Goal: Task Accomplishment & Management: Complete application form

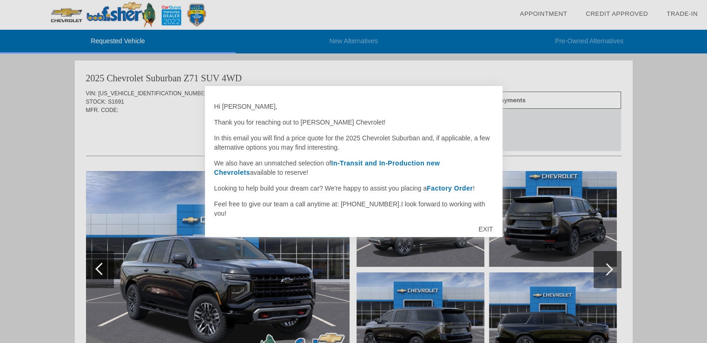
click at [492, 227] on div "EXIT" at bounding box center [485, 229] width 33 height 28
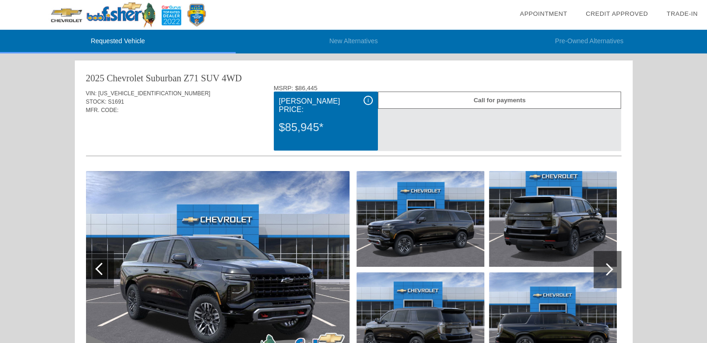
scroll to position [93, 0]
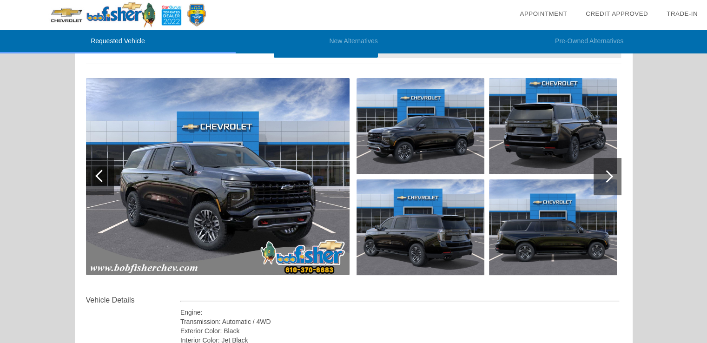
click at [495, 174] on div at bounding box center [607, 176] width 13 height 13
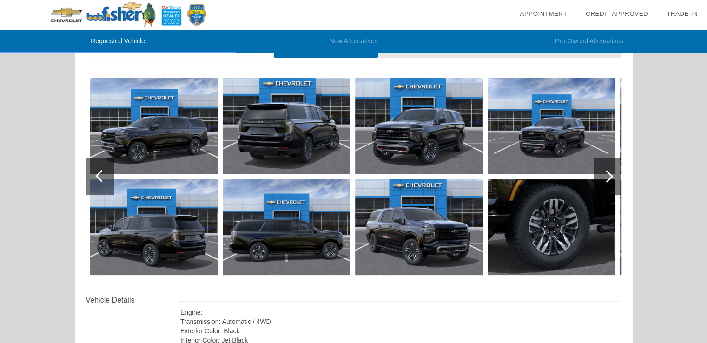
click at [138, 149] on img at bounding box center [154, 126] width 128 height 96
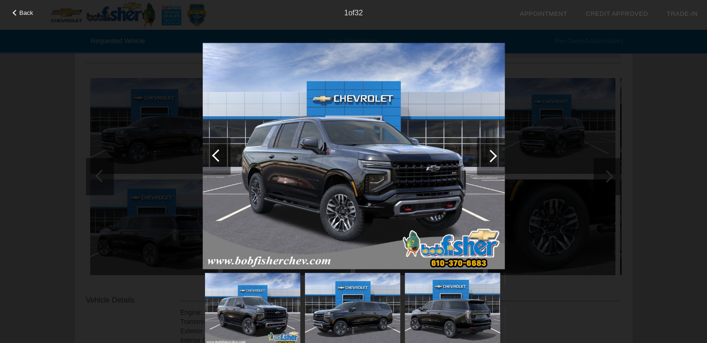
click at [491, 153] on div at bounding box center [490, 156] width 13 height 13
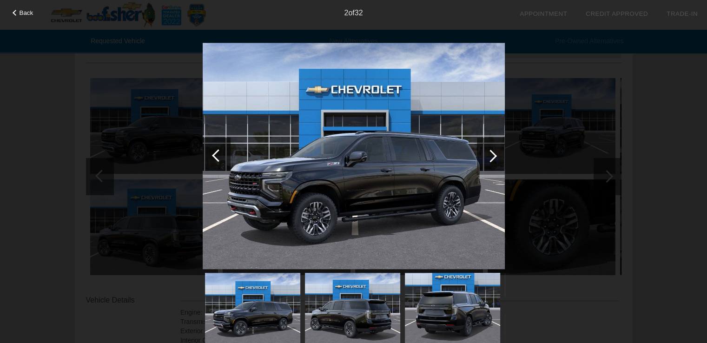
click at [491, 153] on div at bounding box center [490, 156] width 13 height 13
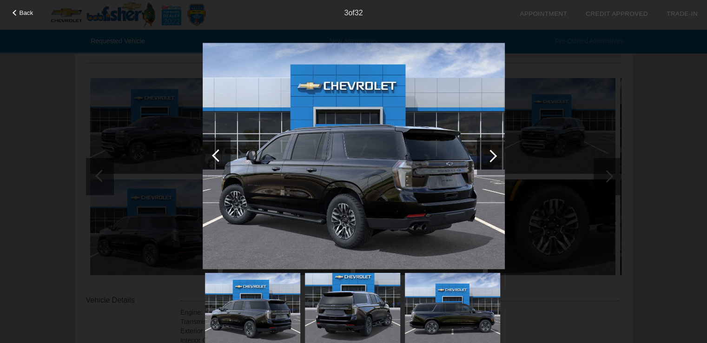
click at [491, 153] on div at bounding box center [490, 156] width 13 height 13
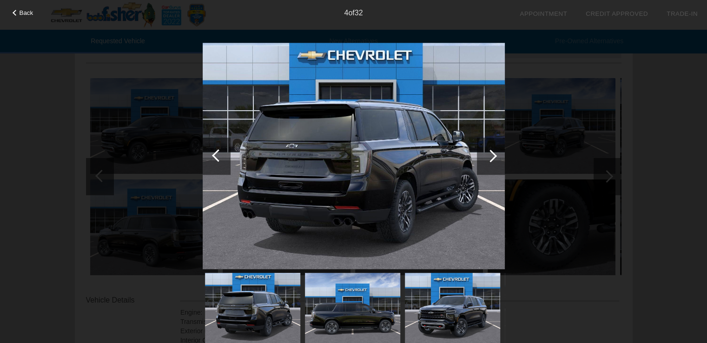
click at [491, 153] on div at bounding box center [490, 156] width 13 height 13
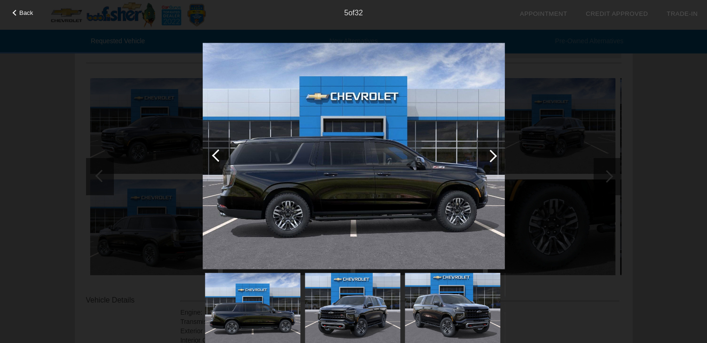
click at [491, 153] on div at bounding box center [490, 156] width 13 height 13
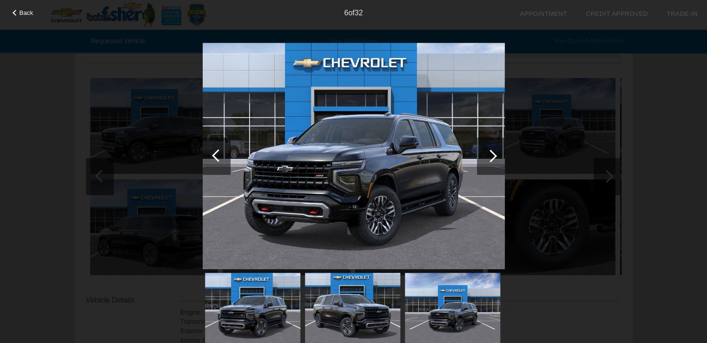
click at [491, 153] on div at bounding box center [490, 156] width 13 height 13
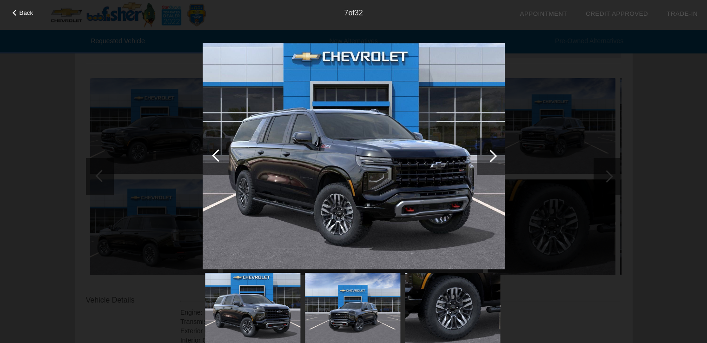
click at [491, 153] on div at bounding box center [490, 156] width 13 height 13
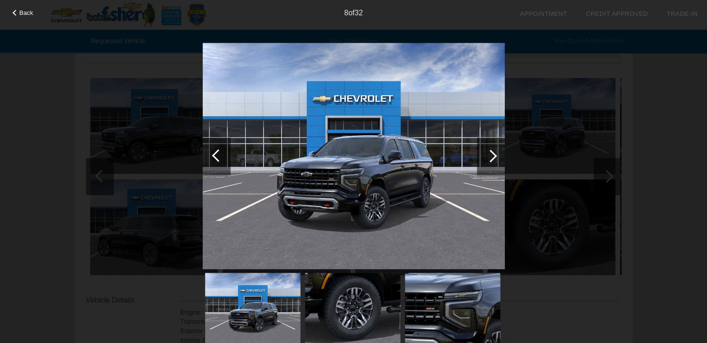
click at [491, 153] on div at bounding box center [490, 156] width 13 height 13
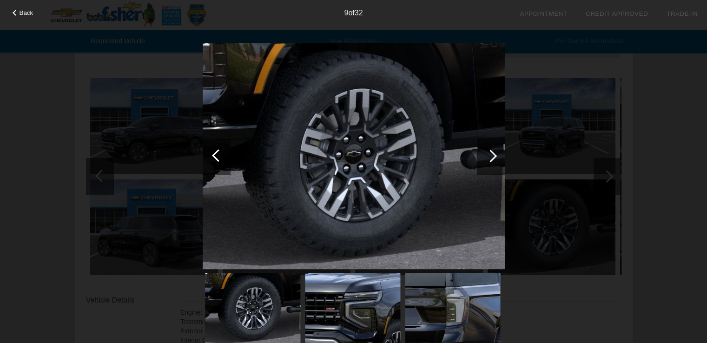
click at [491, 153] on div at bounding box center [490, 156] width 13 height 13
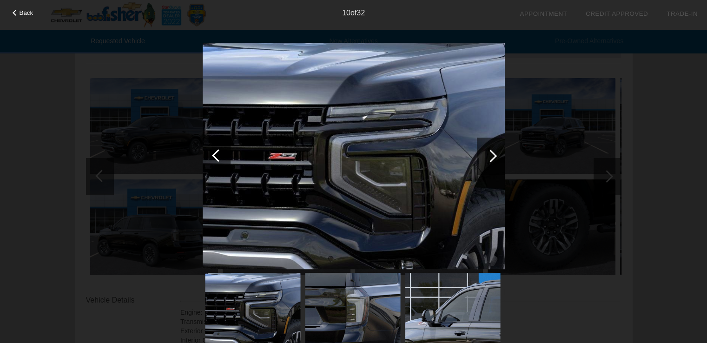
click at [491, 153] on div at bounding box center [490, 156] width 13 height 13
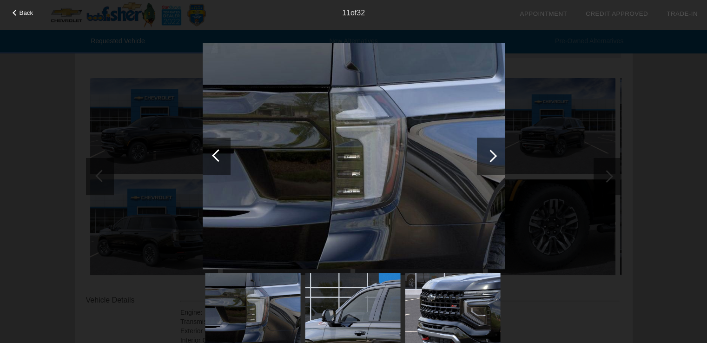
click at [491, 153] on div at bounding box center [490, 156] width 13 height 13
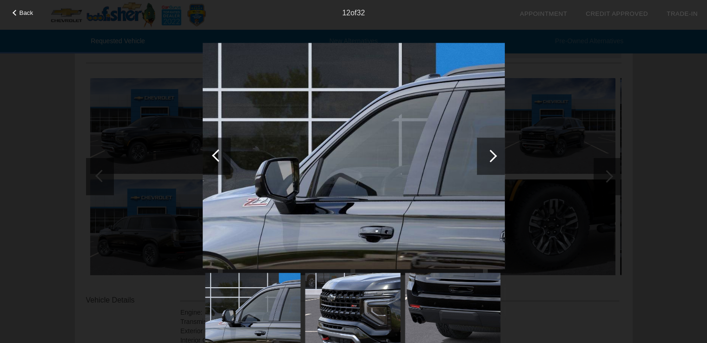
click at [491, 153] on div at bounding box center [490, 156] width 13 height 13
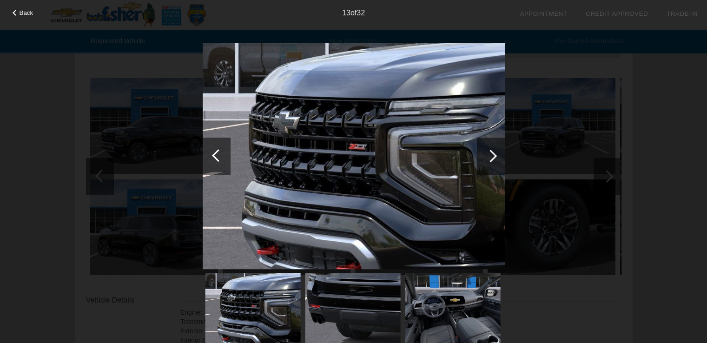
click at [491, 153] on div at bounding box center [490, 156] width 13 height 13
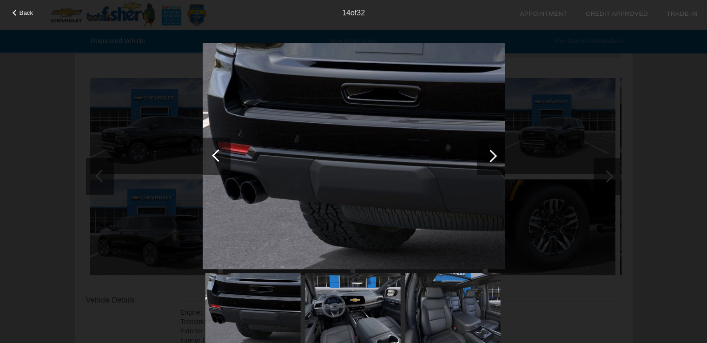
click at [491, 153] on div at bounding box center [490, 156] width 13 height 13
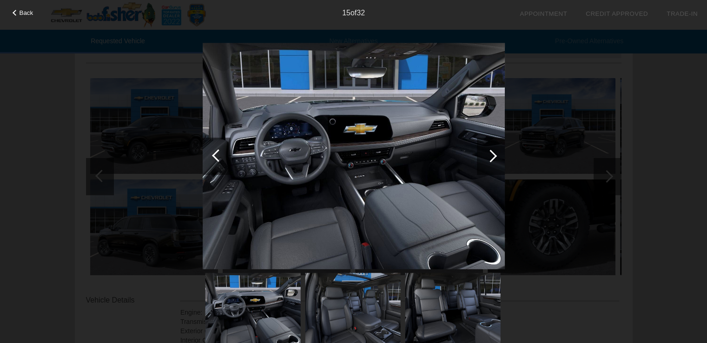
click at [491, 153] on div at bounding box center [490, 156] width 13 height 13
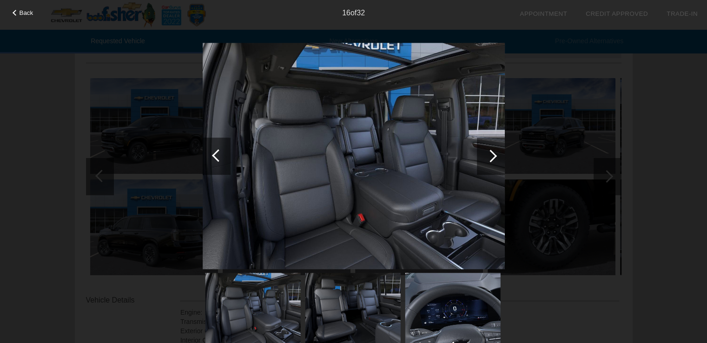
click at [491, 153] on div at bounding box center [490, 156] width 13 height 13
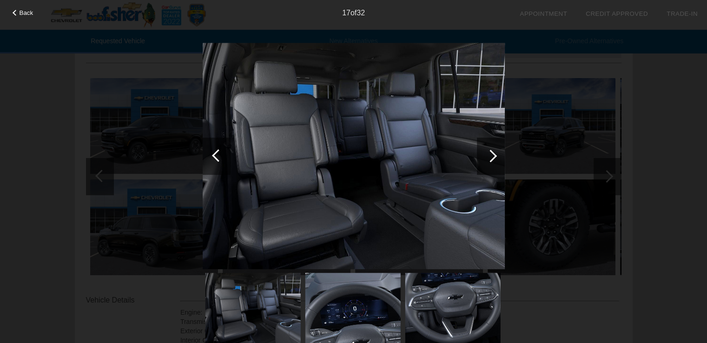
click at [491, 153] on div at bounding box center [490, 156] width 13 height 13
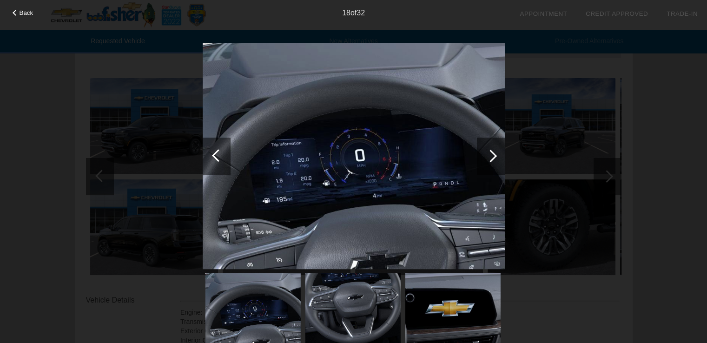
click at [491, 153] on div at bounding box center [490, 156] width 13 height 13
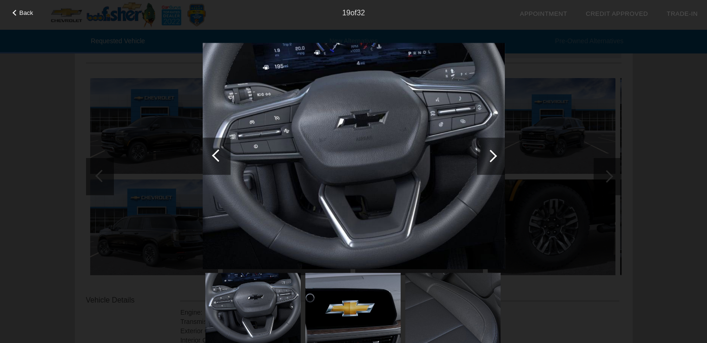
click at [491, 153] on div at bounding box center [490, 156] width 13 height 13
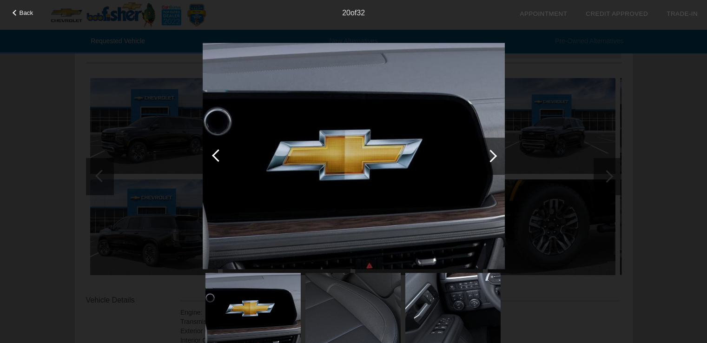
click at [491, 153] on div at bounding box center [490, 156] width 13 height 13
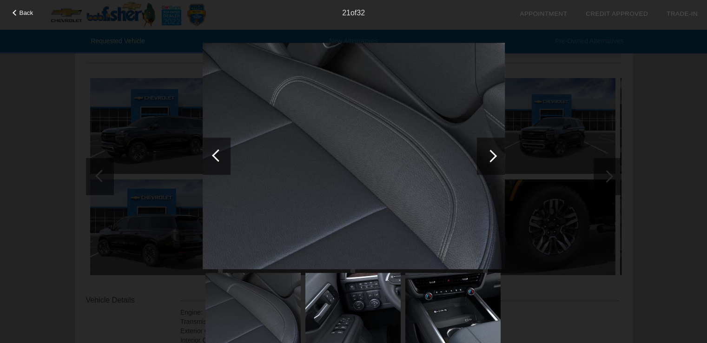
click at [491, 153] on div at bounding box center [490, 156] width 13 height 13
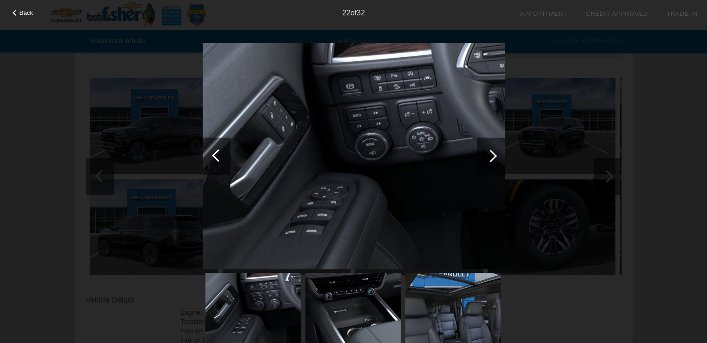
click at [491, 153] on div at bounding box center [490, 156] width 13 height 13
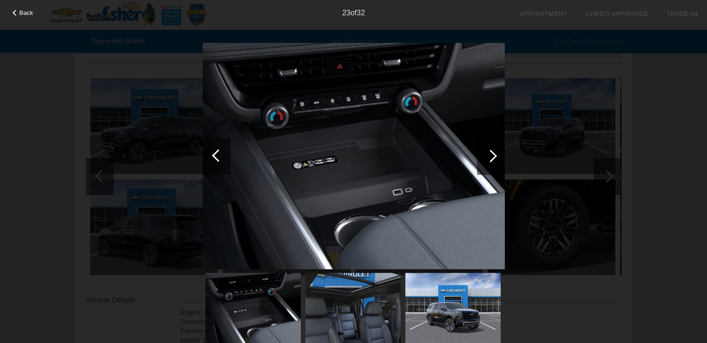
click at [491, 153] on div at bounding box center [490, 156] width 13 height 13
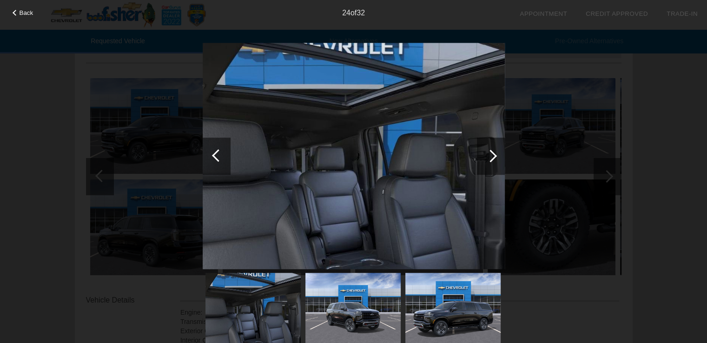
click at [491, 153] on div at bounding box center [490, 156] width 13 height 13
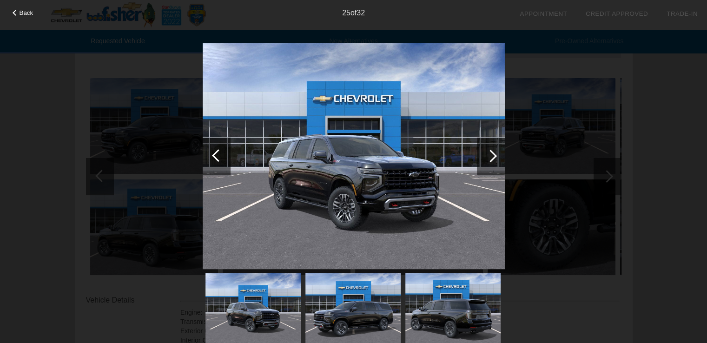
click at [491, 153] on div at bounding box center [490, 156] width 13 height 13
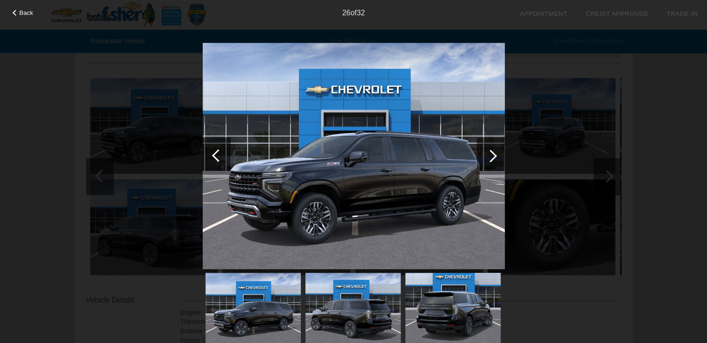
click at [491, 153] on div at bounding box center [490, 156] width 13 height 13
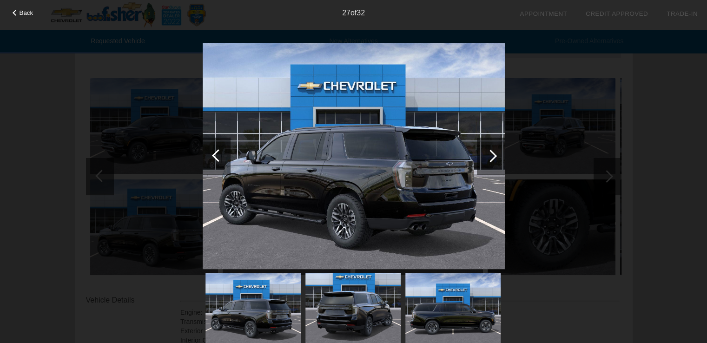
click at [491, 153] on div at bounding box center [490, 156] width 13 height 13
